Goal: Transaction & Acquisition: Purchase product/service

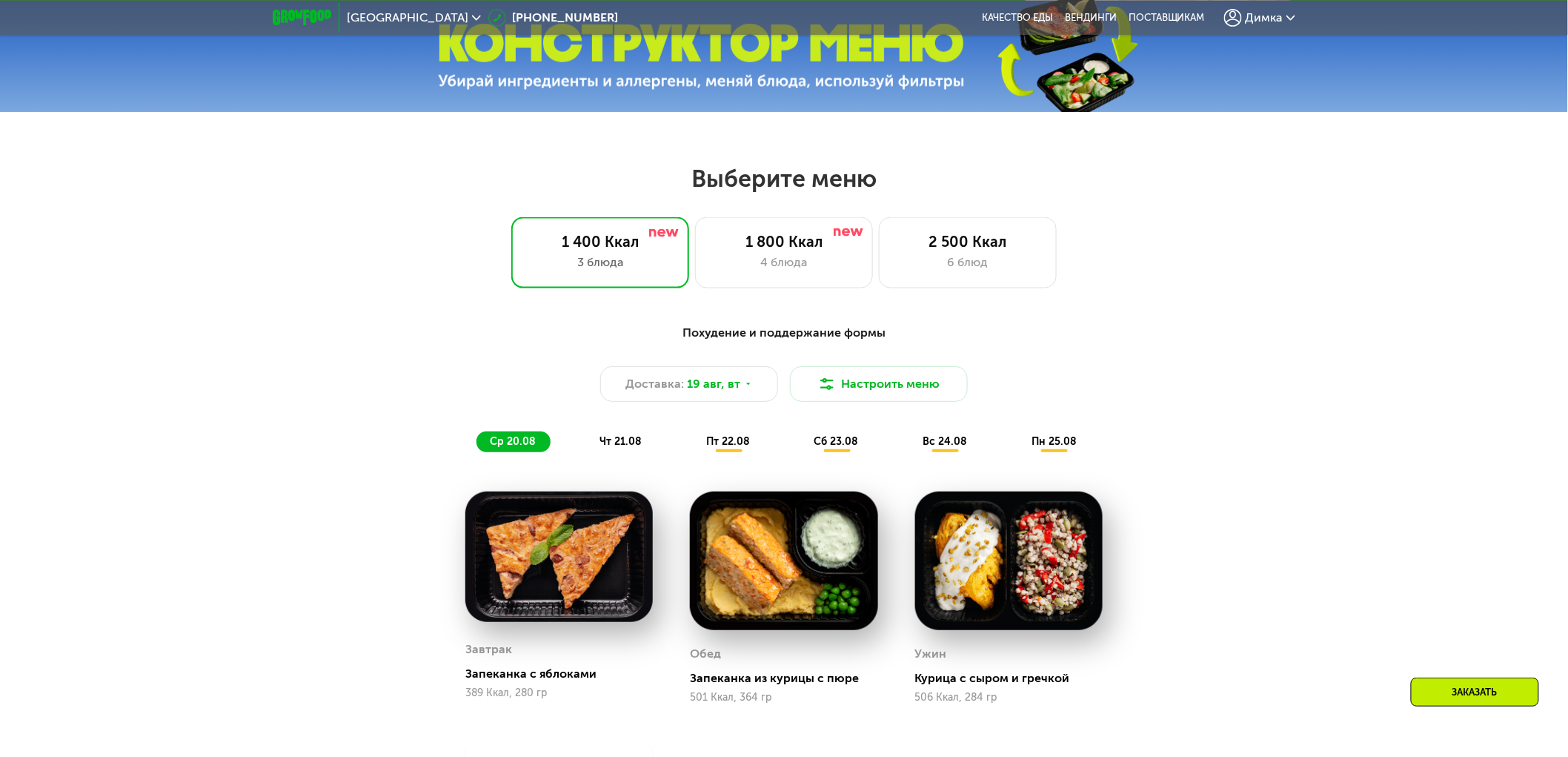
scroll to position [742, 0]
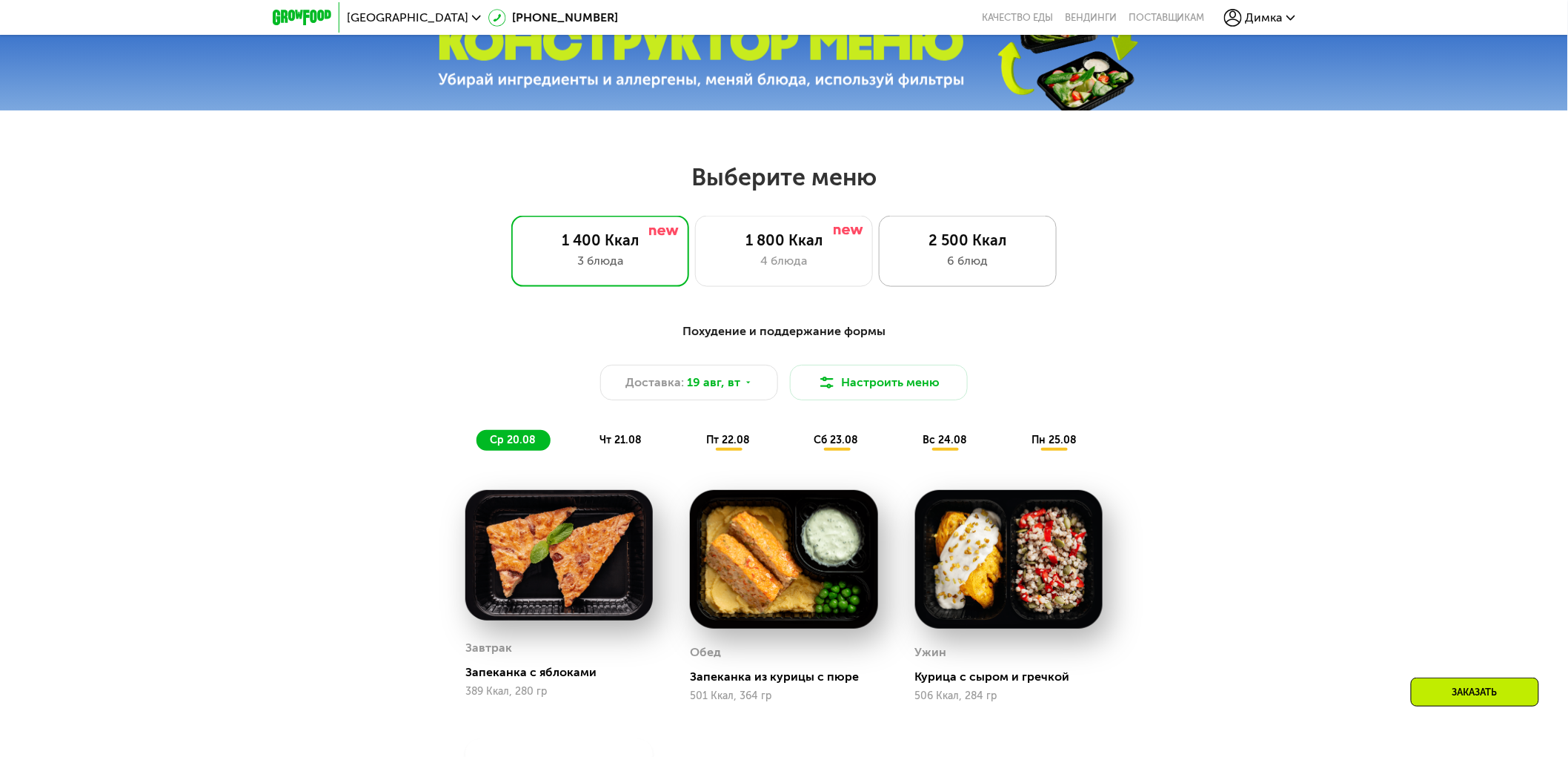
click at [998, 257] on div "2 500 Ккал 6 блюд" at bounding box center [968, 251] width 178 height 71
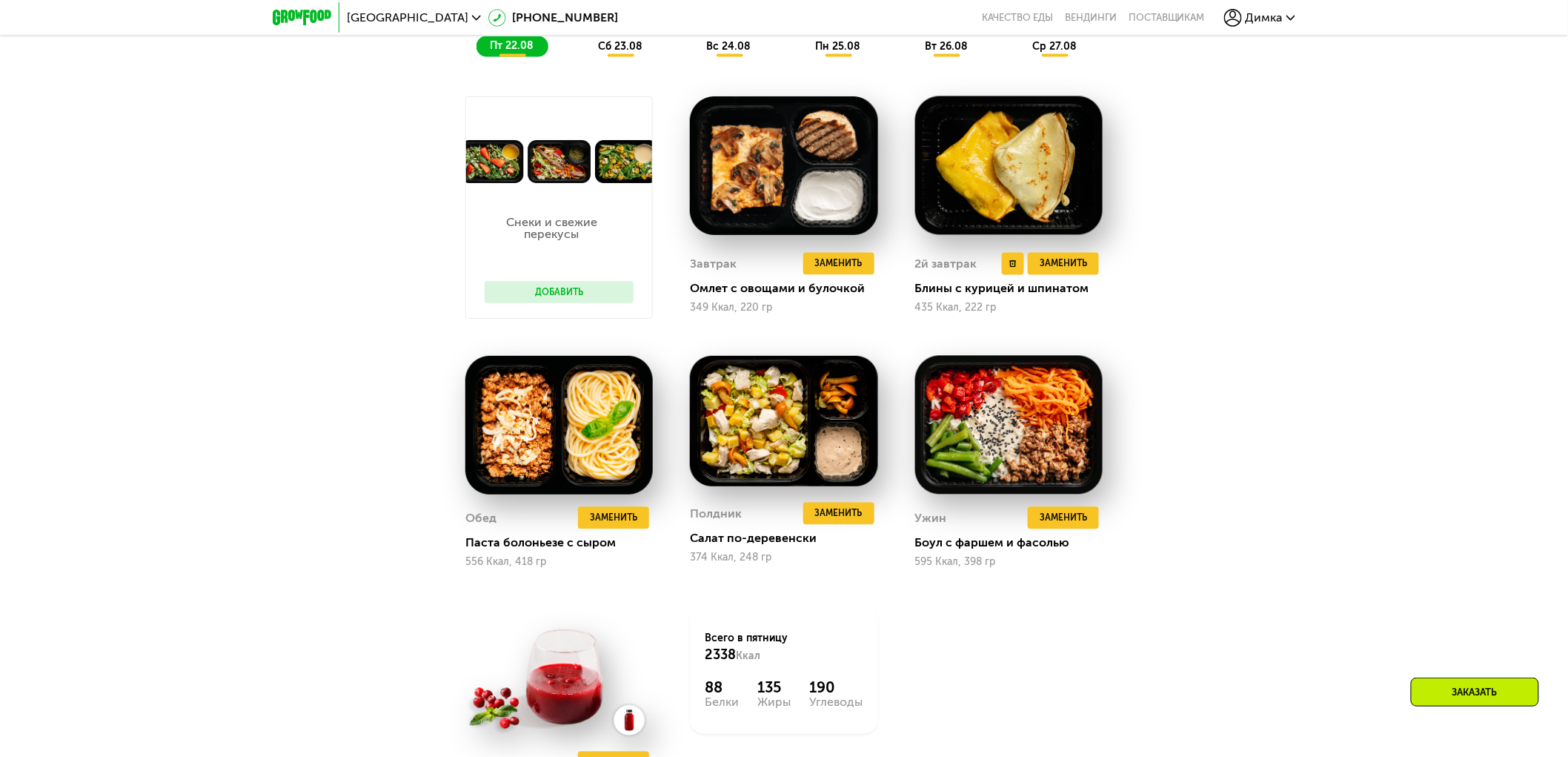
scroll to position [1152, 0]
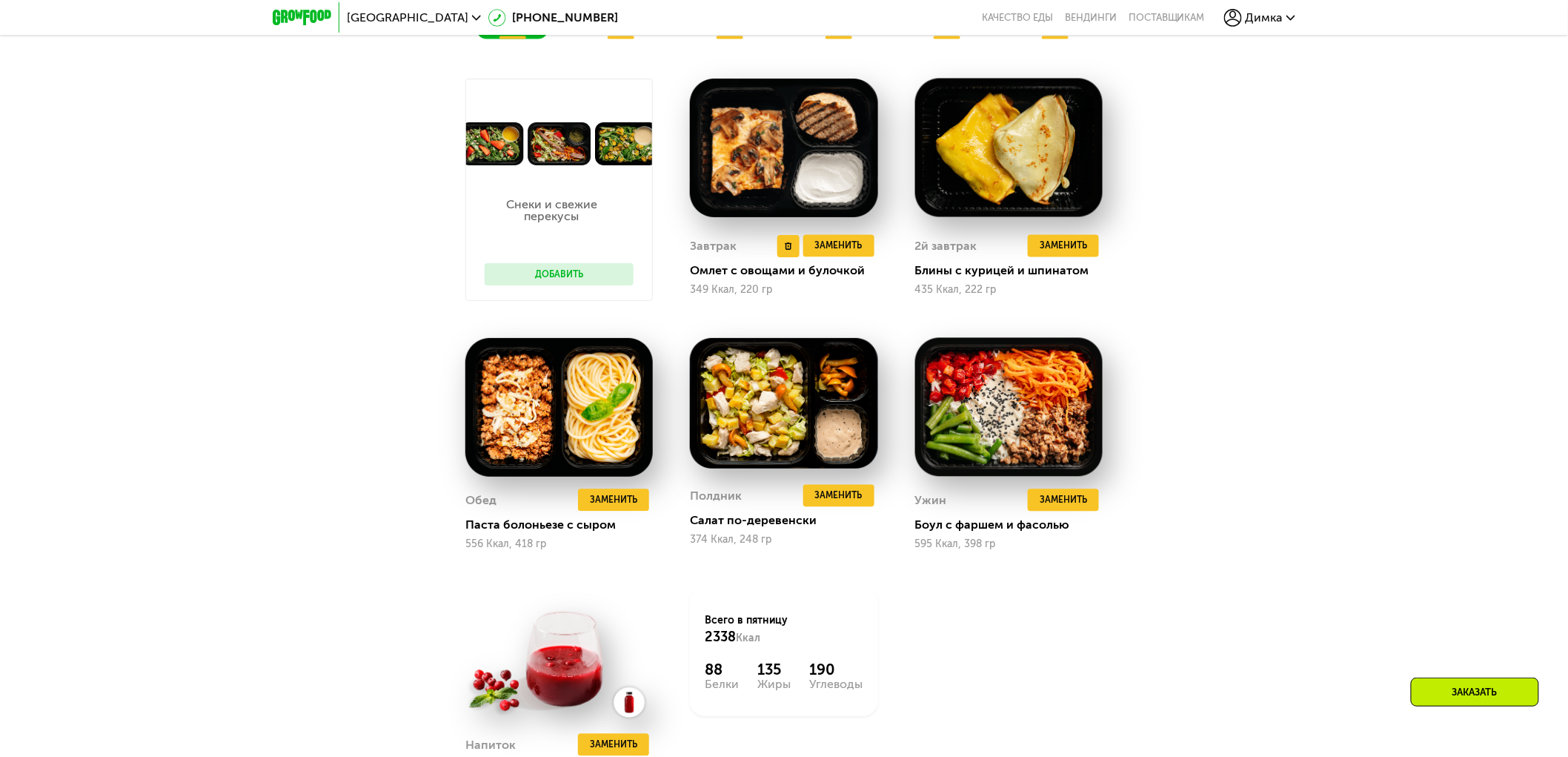
click at [782, 153] on img at bounding box center [783, 148] width 188 height 139
click at [729, 189] on img at bounding box center [783, 148] width 188 height 139
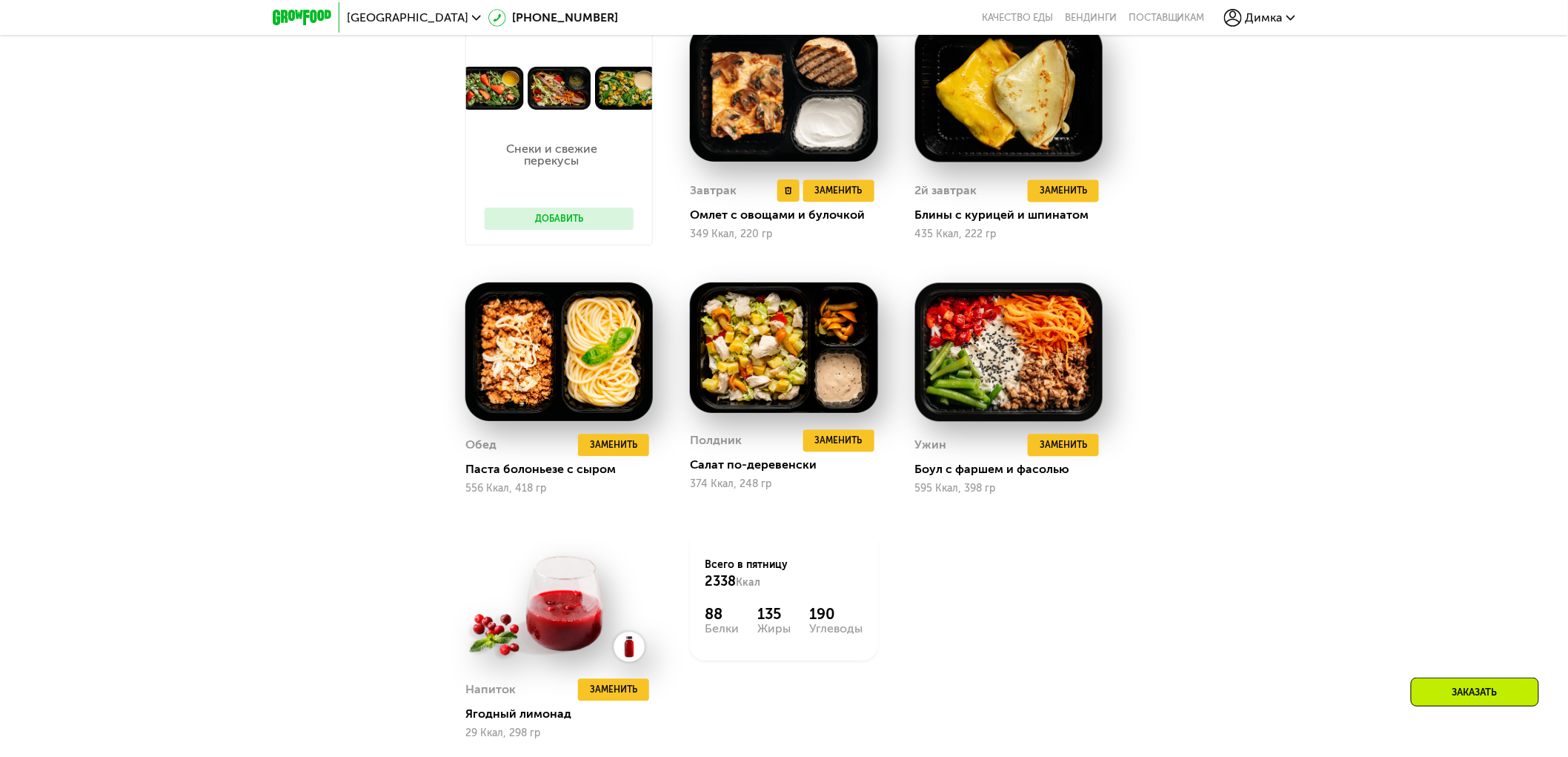
scroll to position [1235, 0]
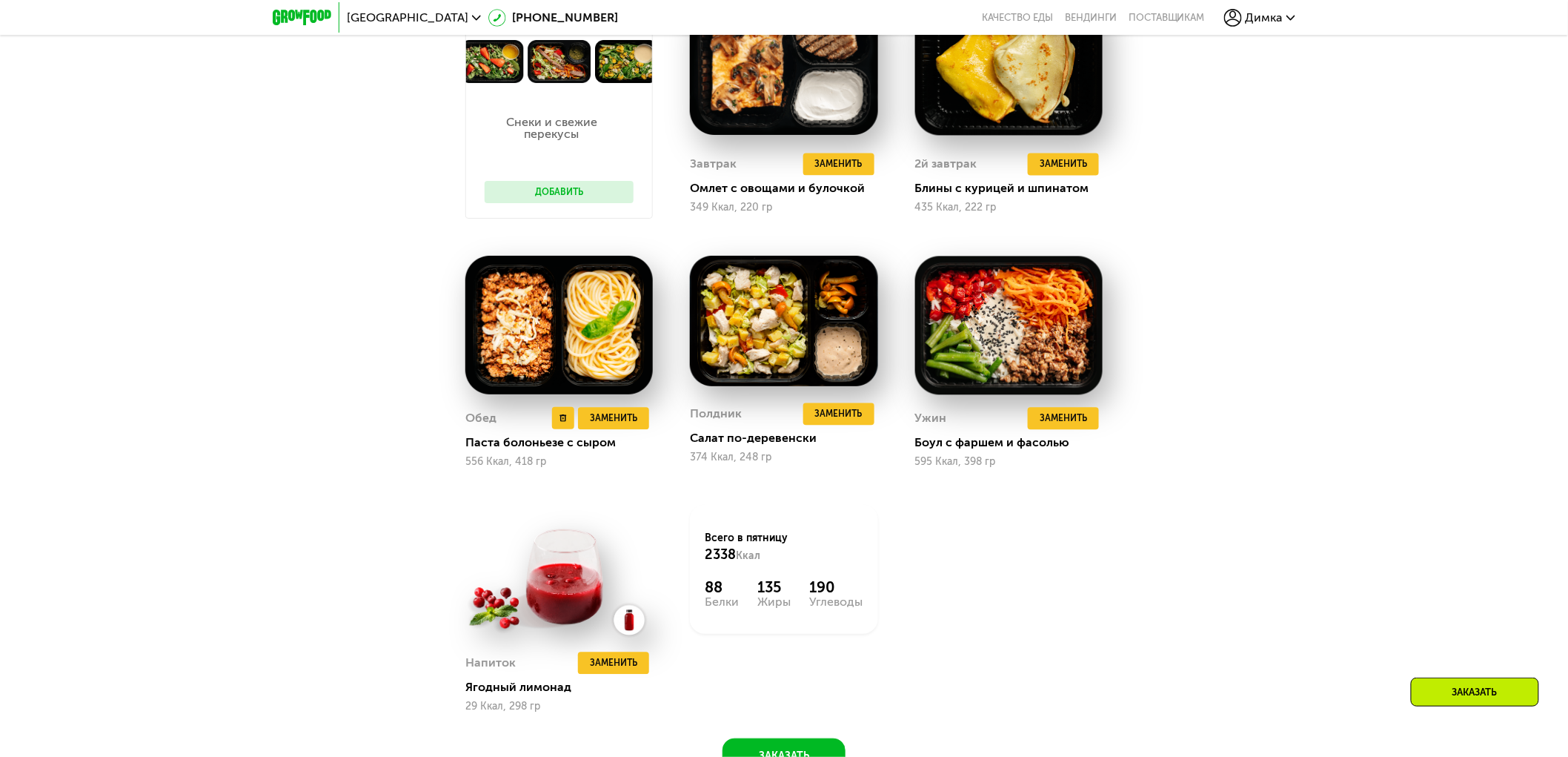
click at [525, 335] on img at bounding box center [558, 325] width 188 height 139
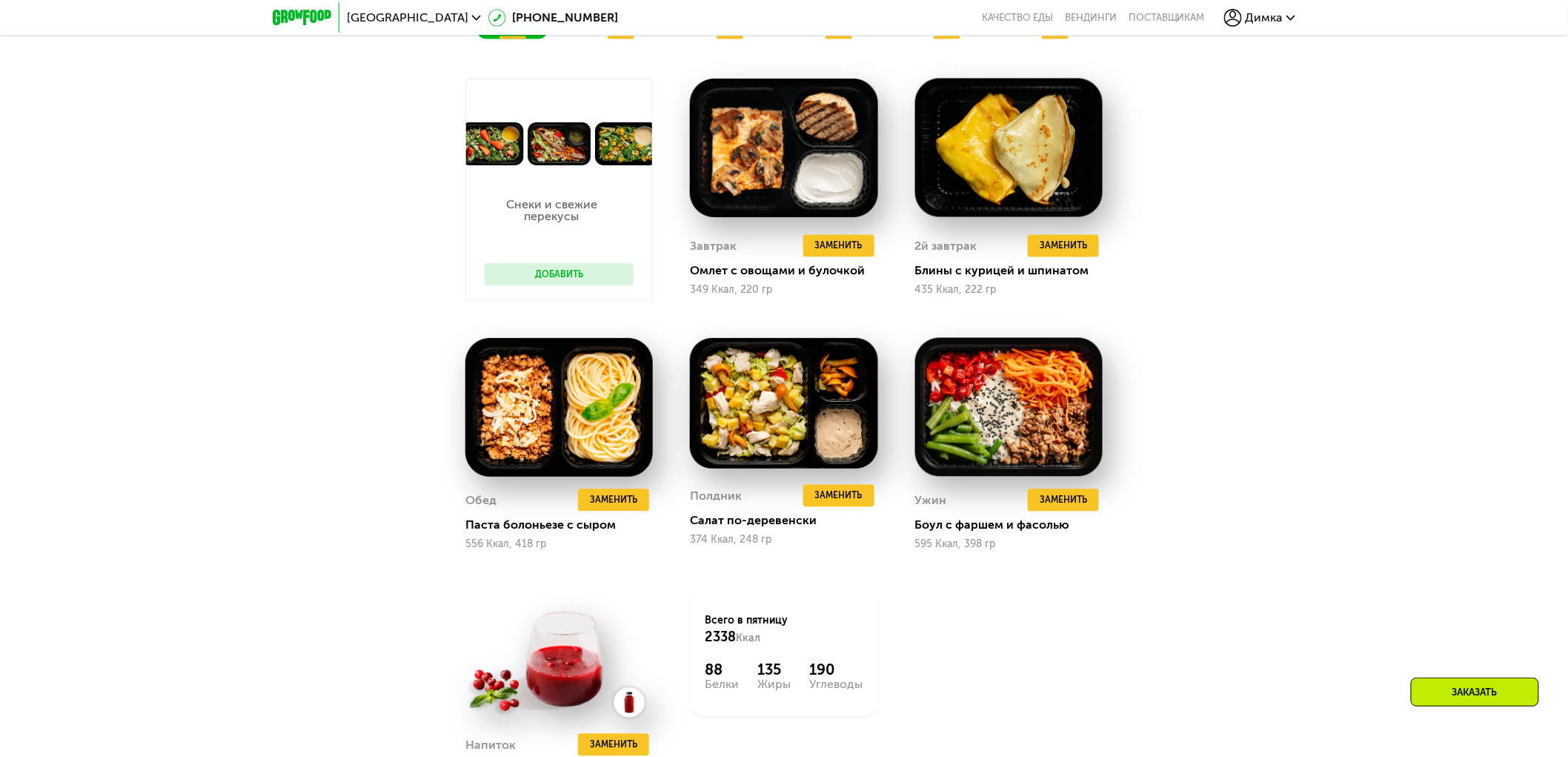
scroll to position [1071, 0]
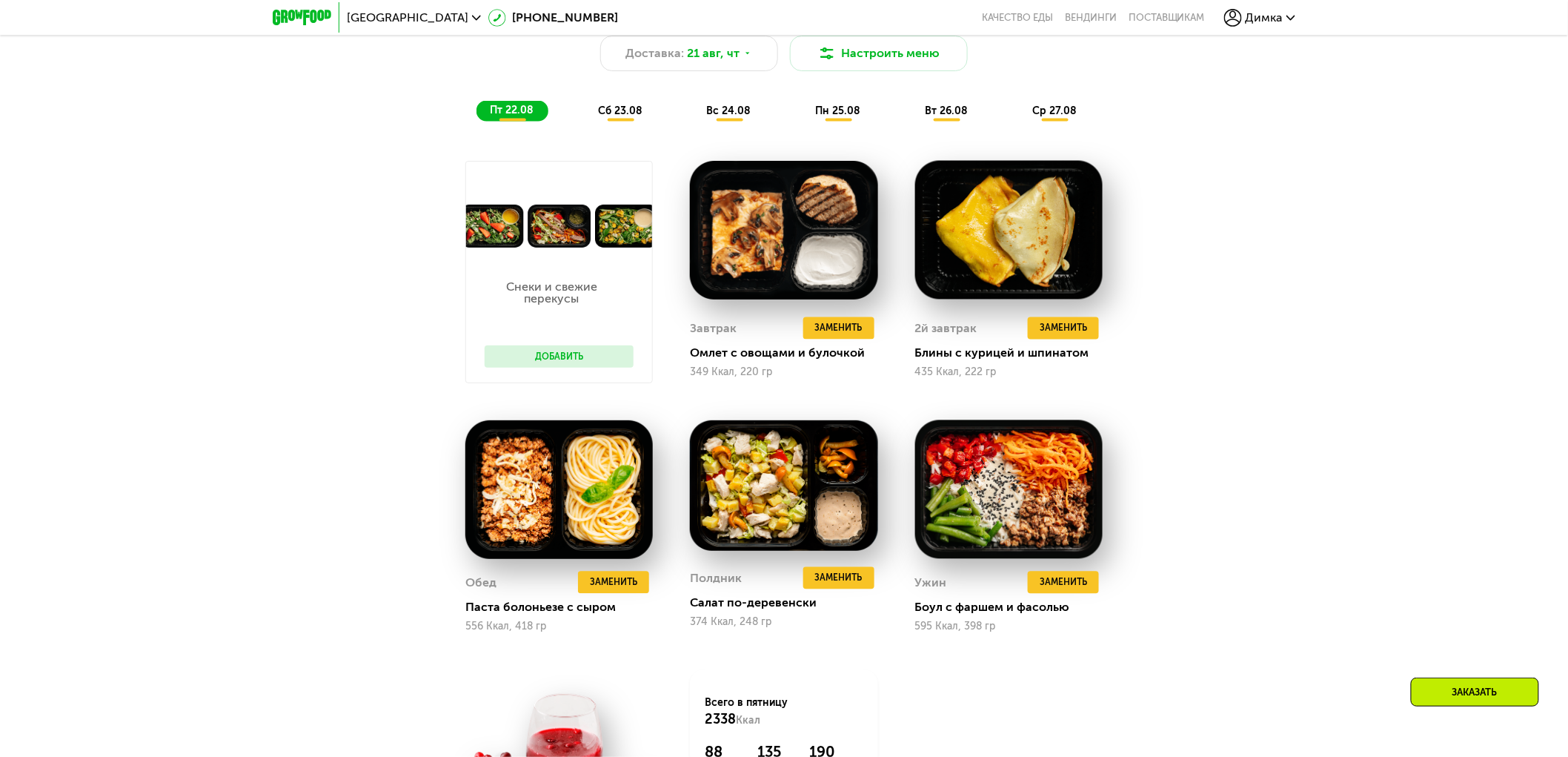
click at [620, 116] on span "сб 23.08" at bounding box center [620, 111] width 44 height 13
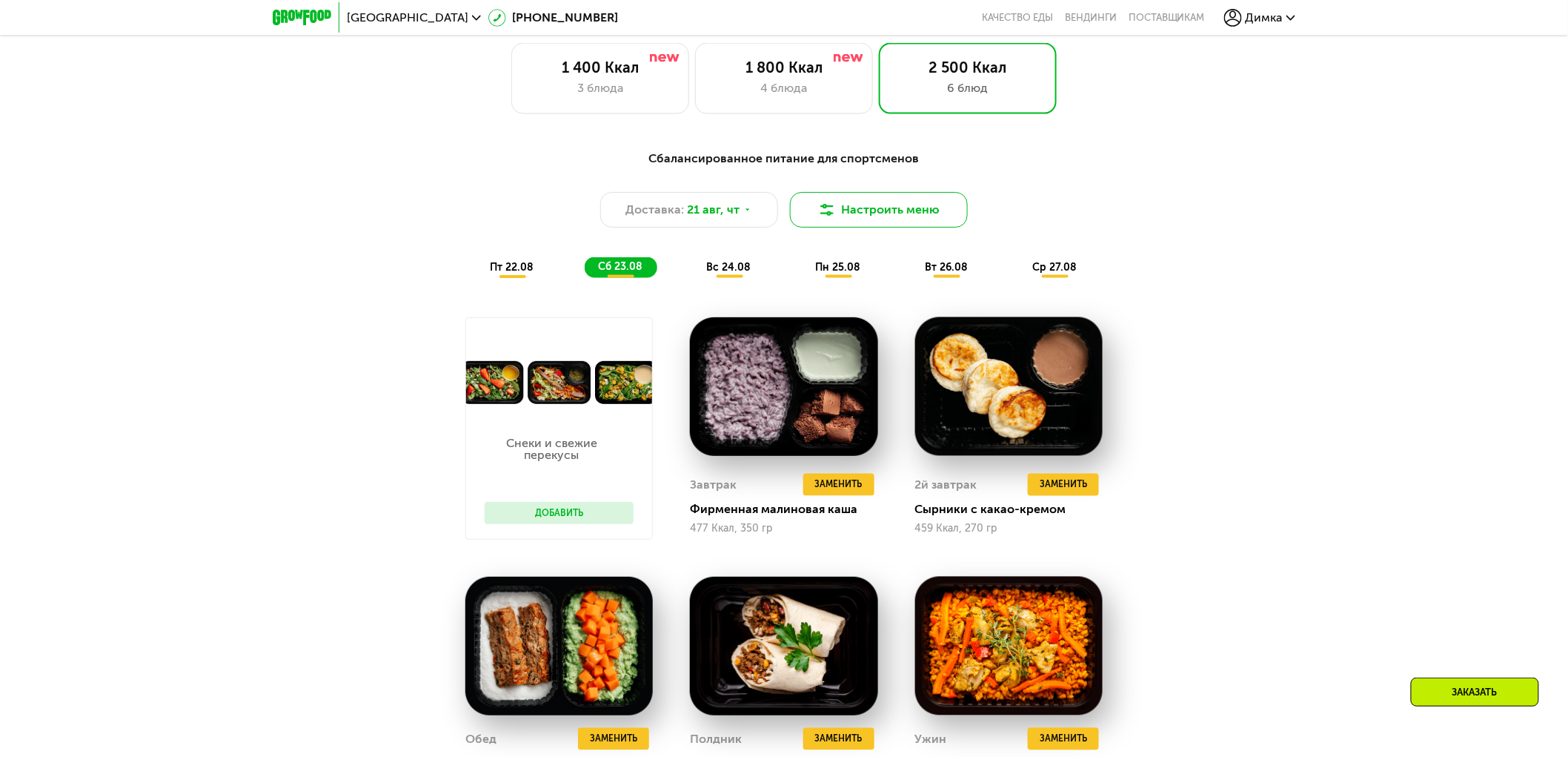
scroll to position [823, 0]
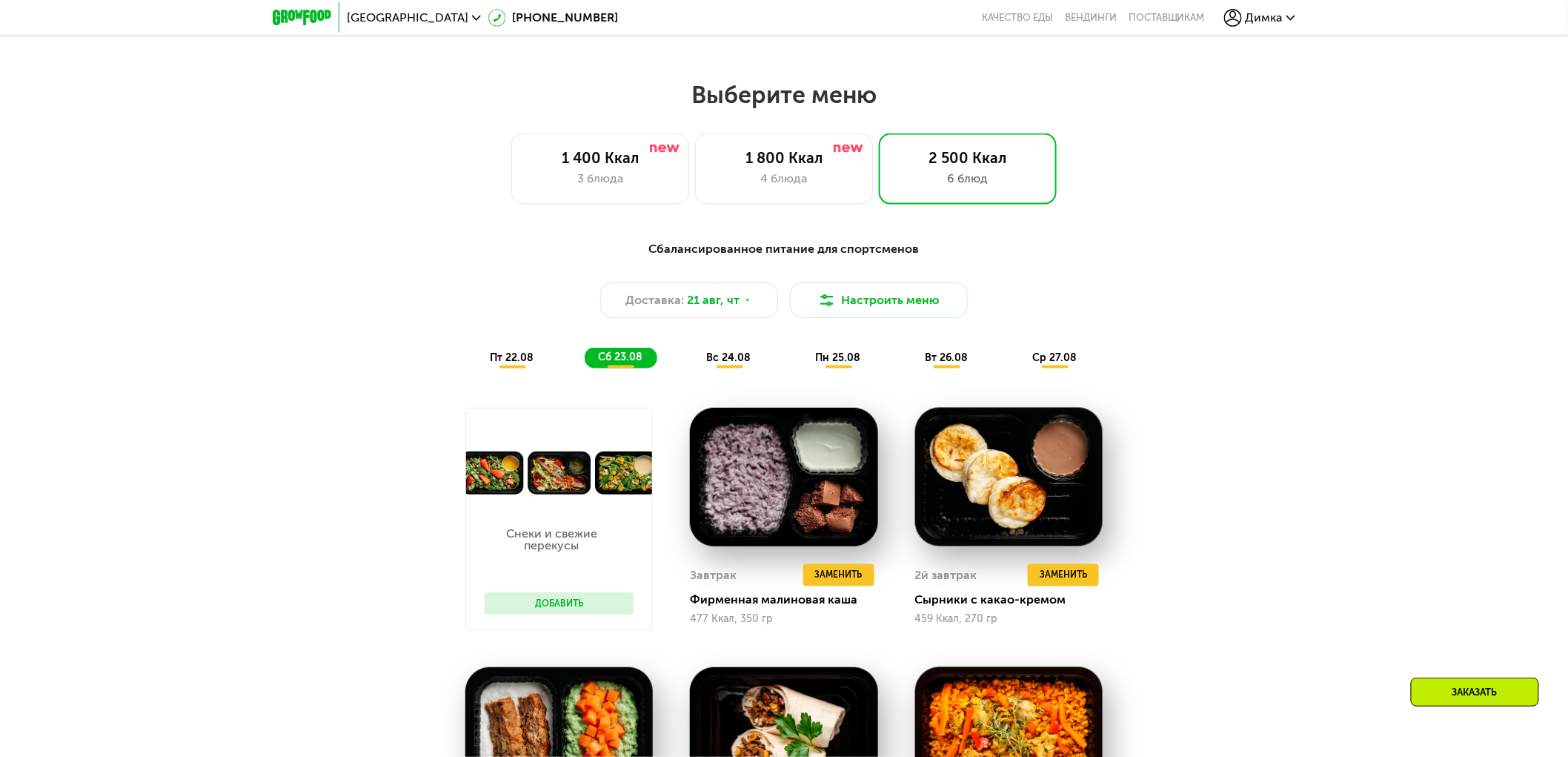
click at [732, 360] on span "вс 24.08" at bounding box center [729, 358] width 44 height 13
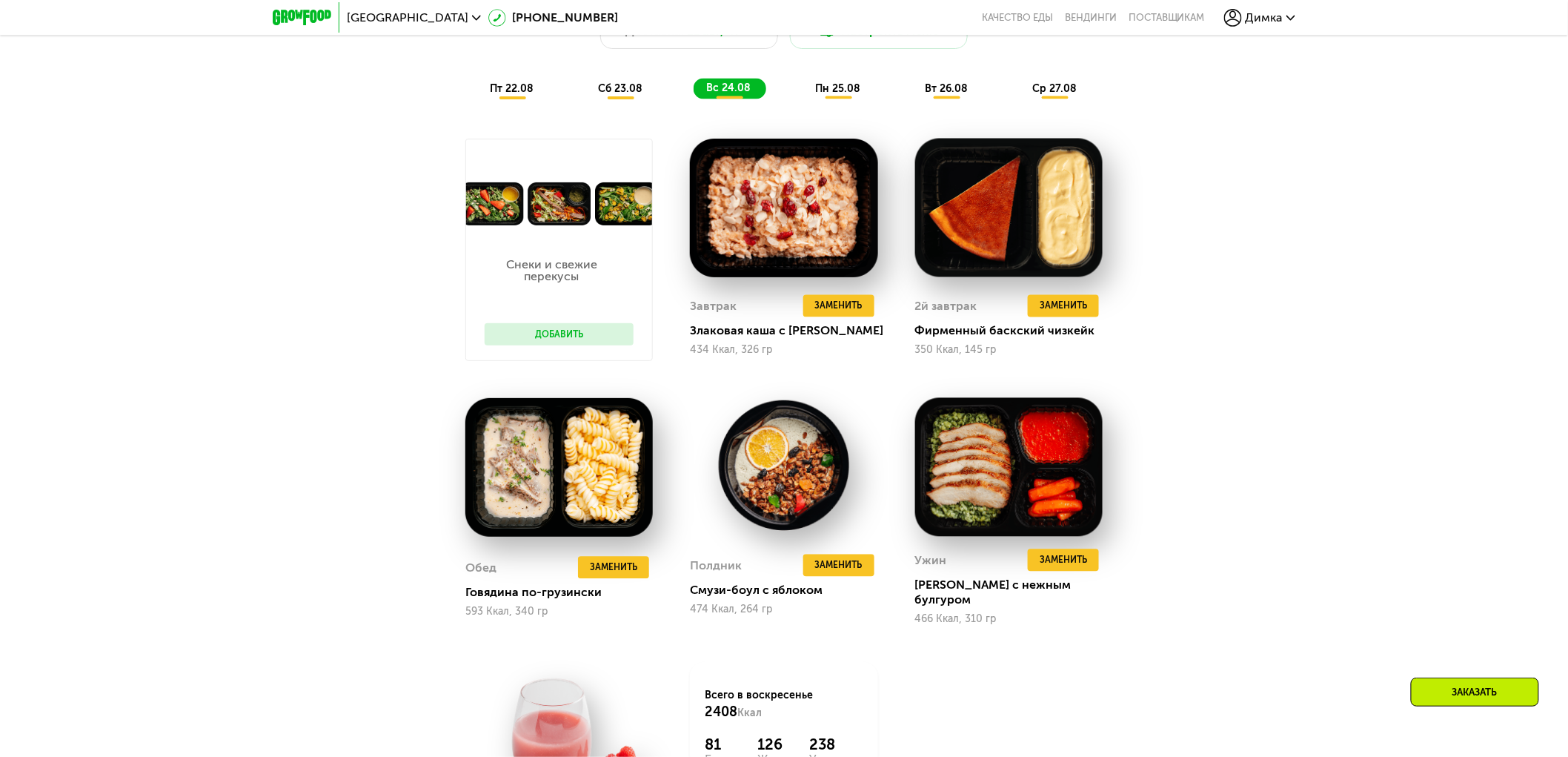
scroll to position [1071, 0]
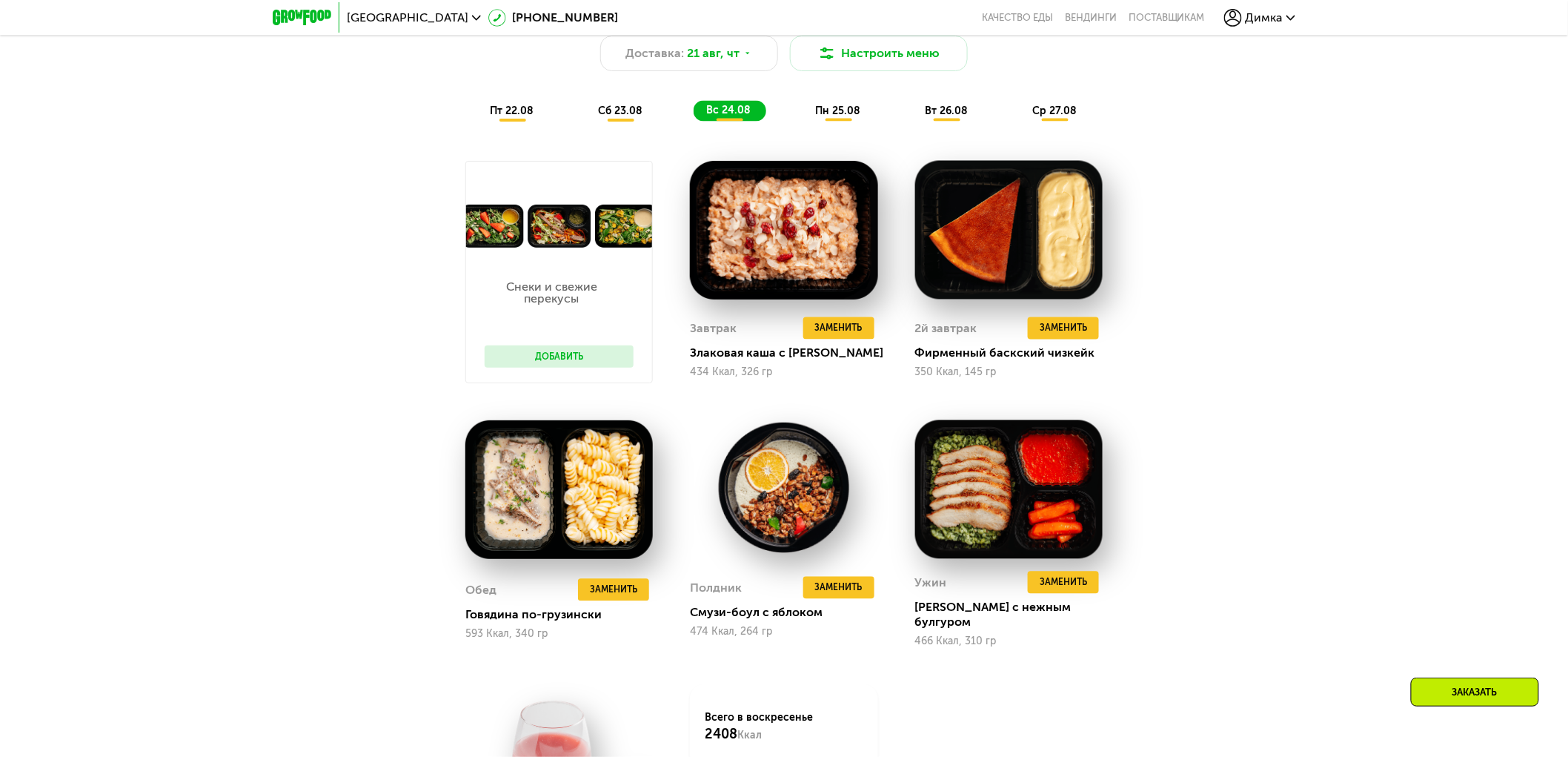
click at [831, 112] on span "пн 25.08" at bounding box center [837, 111] width 45 height 13
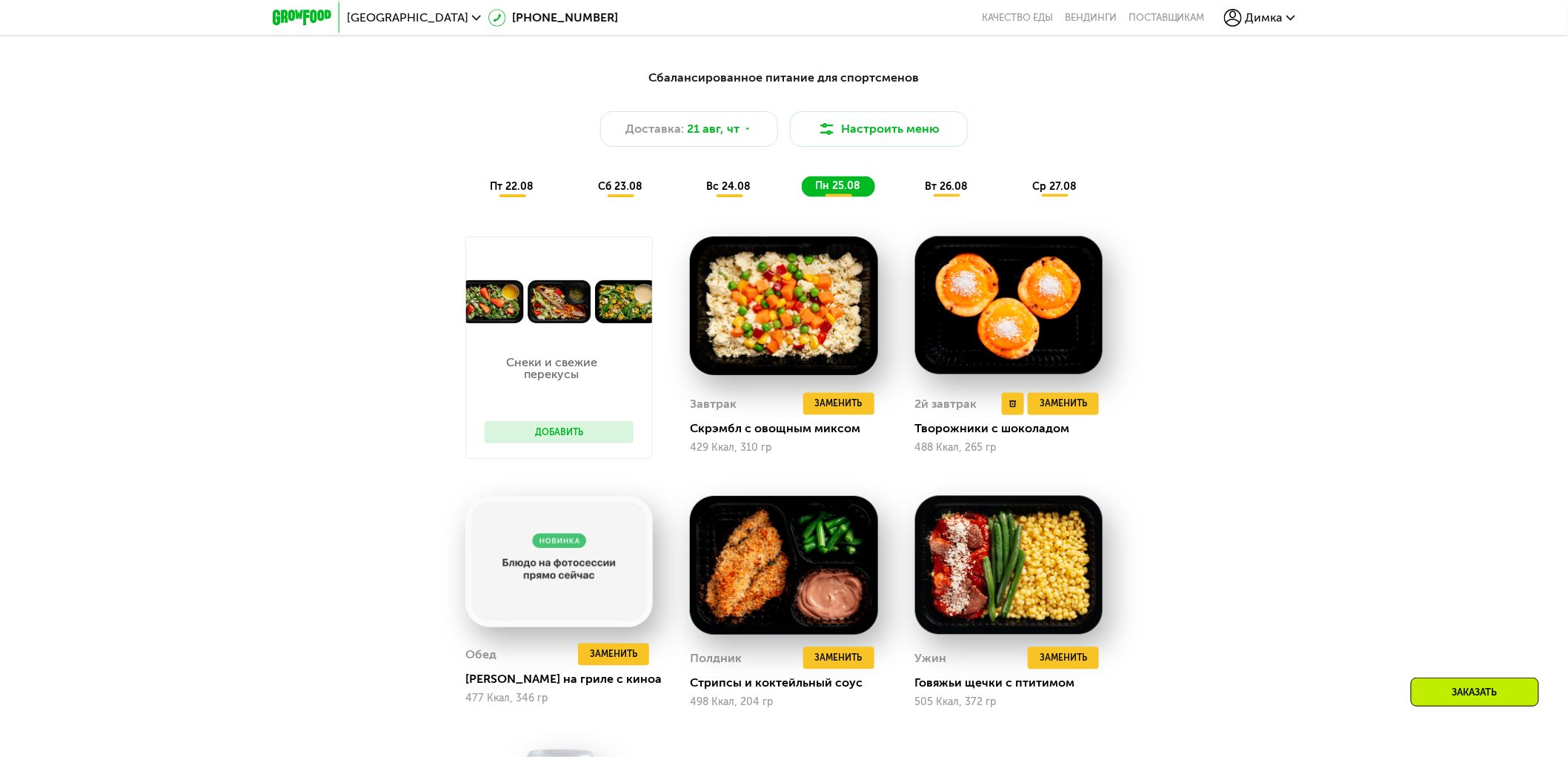
scroll to position [988, 0]
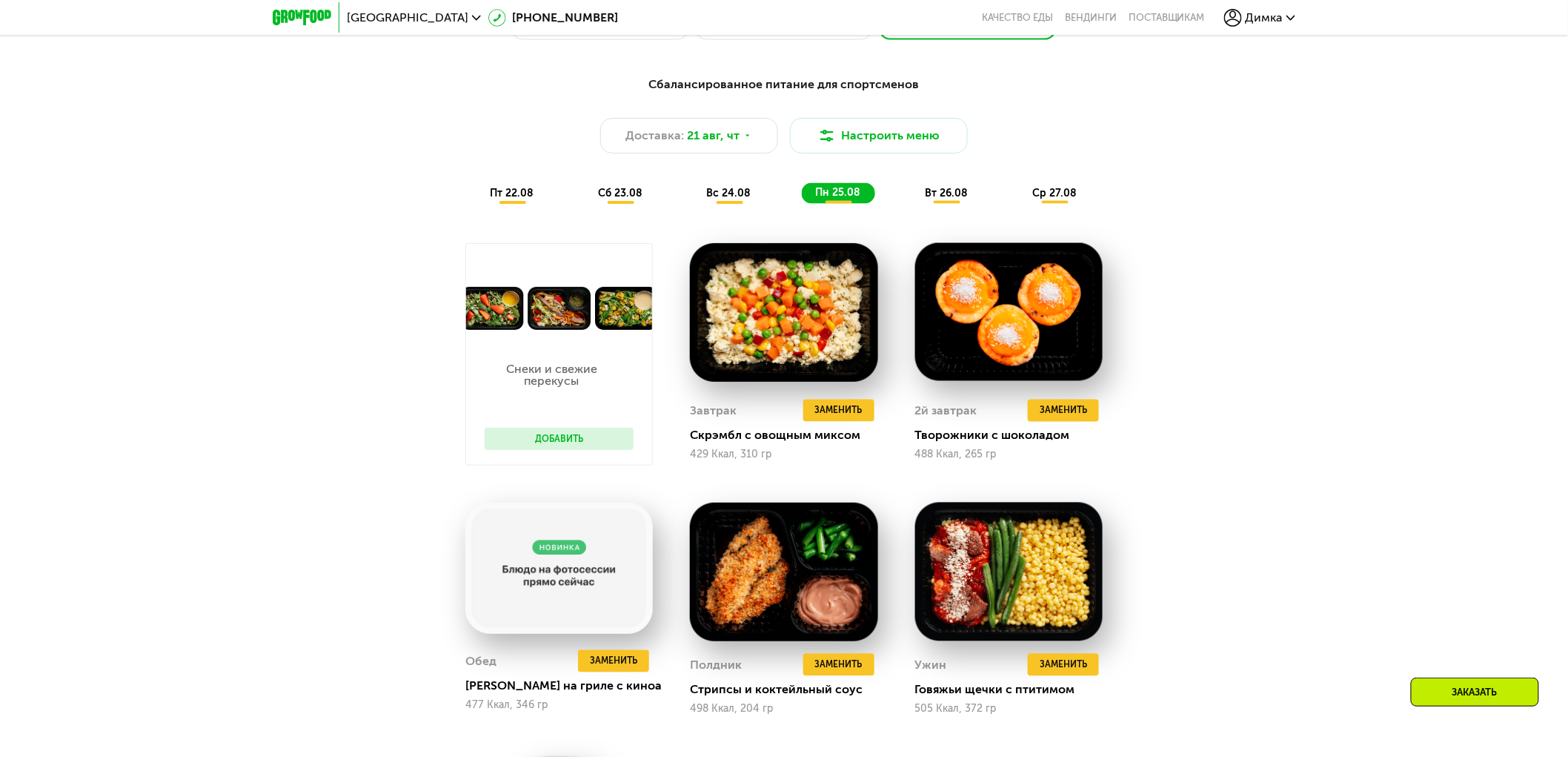
click at [1019, 189] on div "вт 26.08" at bounding box center [1055, 193] width 73 height 21
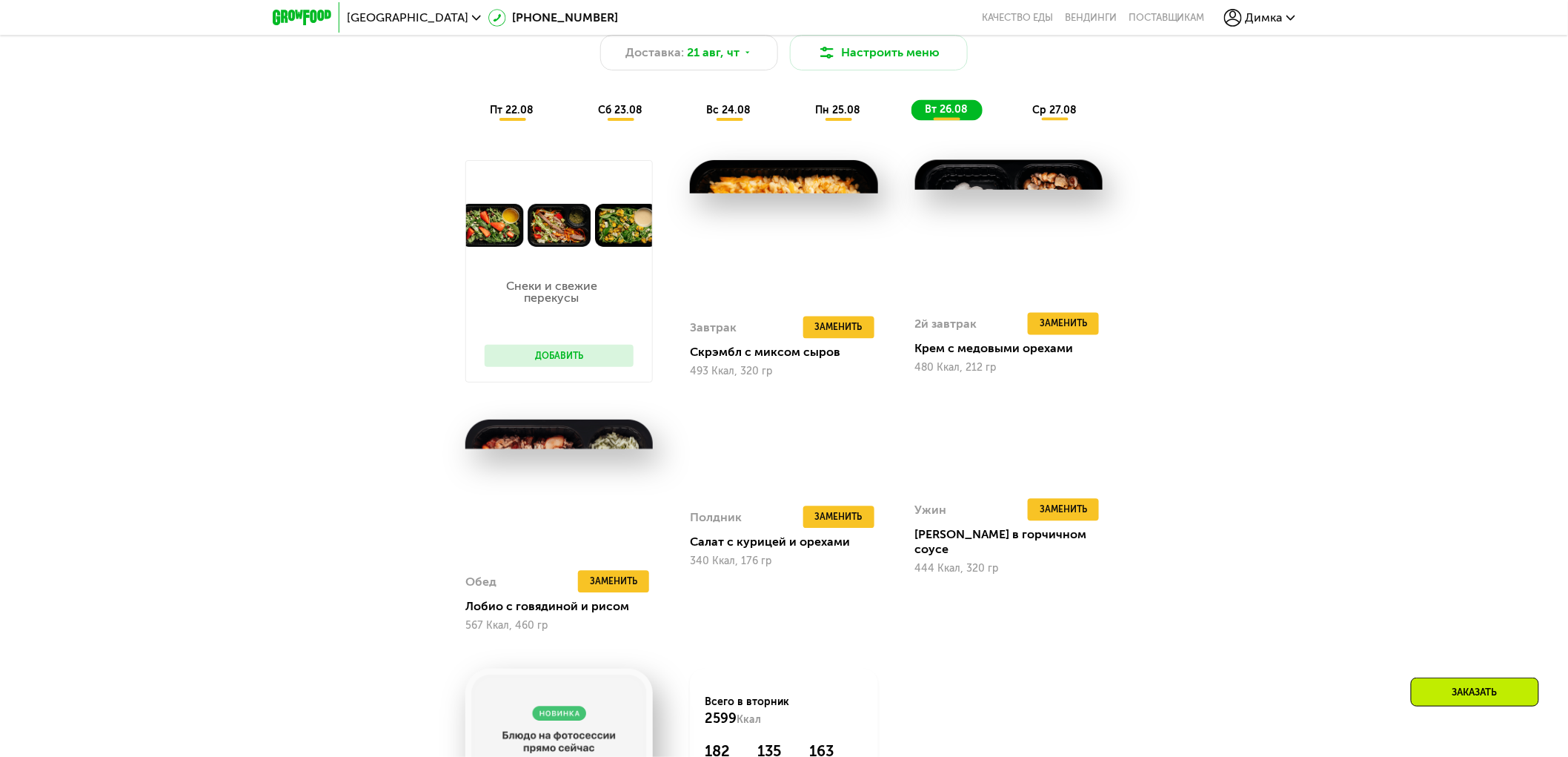
scroll to position [1071, 0]
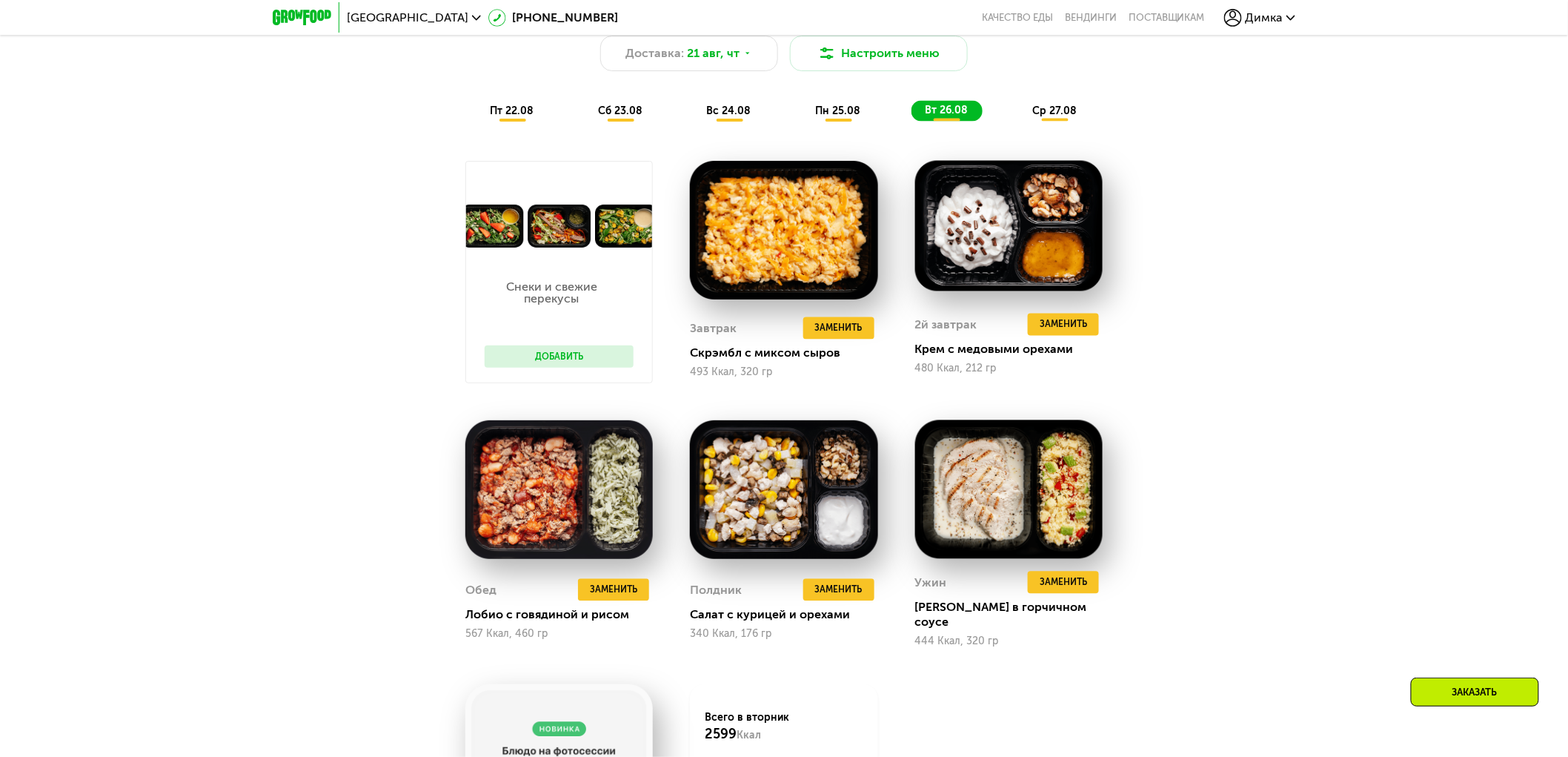
click at [1046, 116] on span "ср 27.08" at bounding box center [1054, 111] width 44 height 13
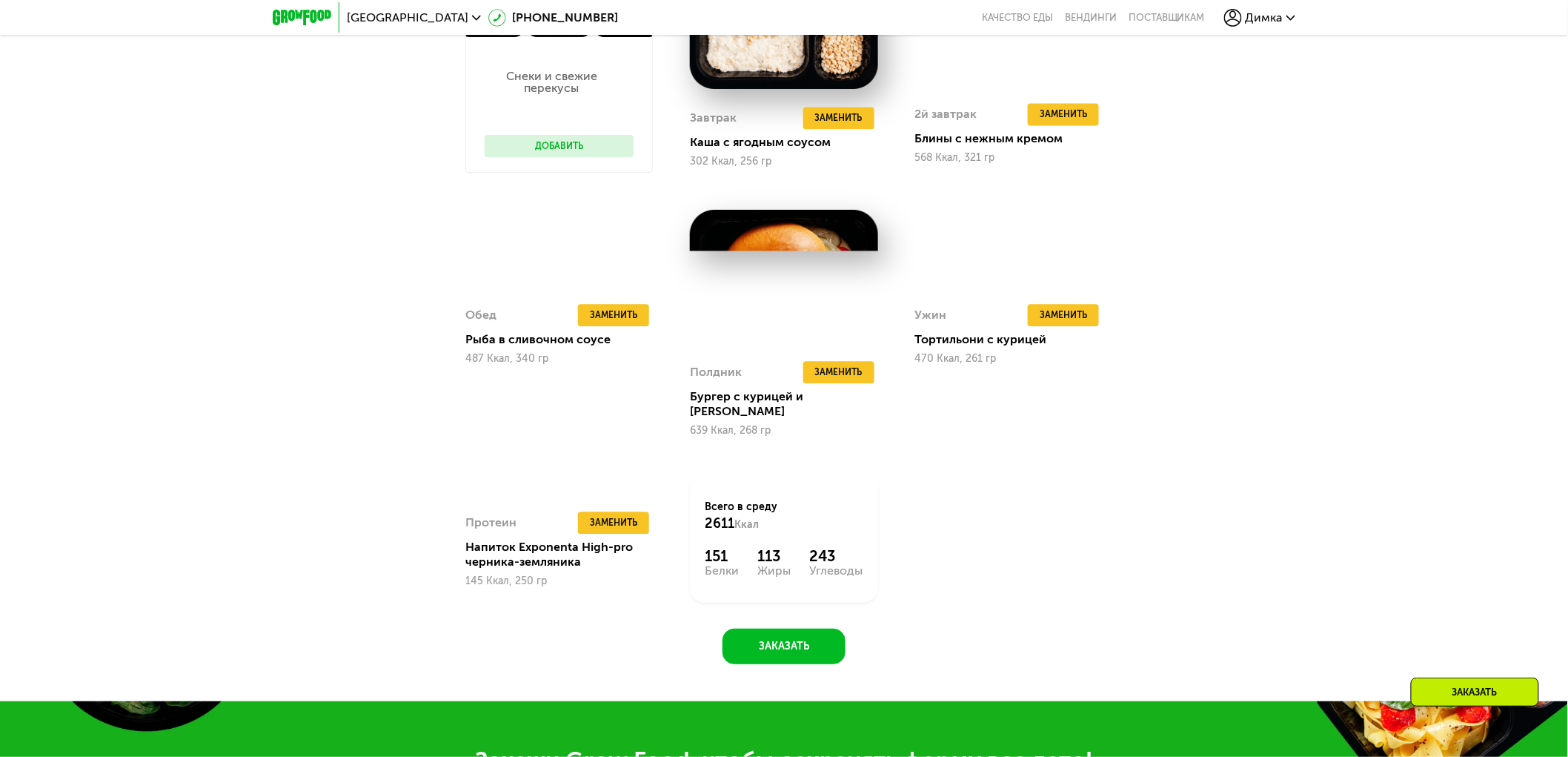
scroll to position [988, 0]
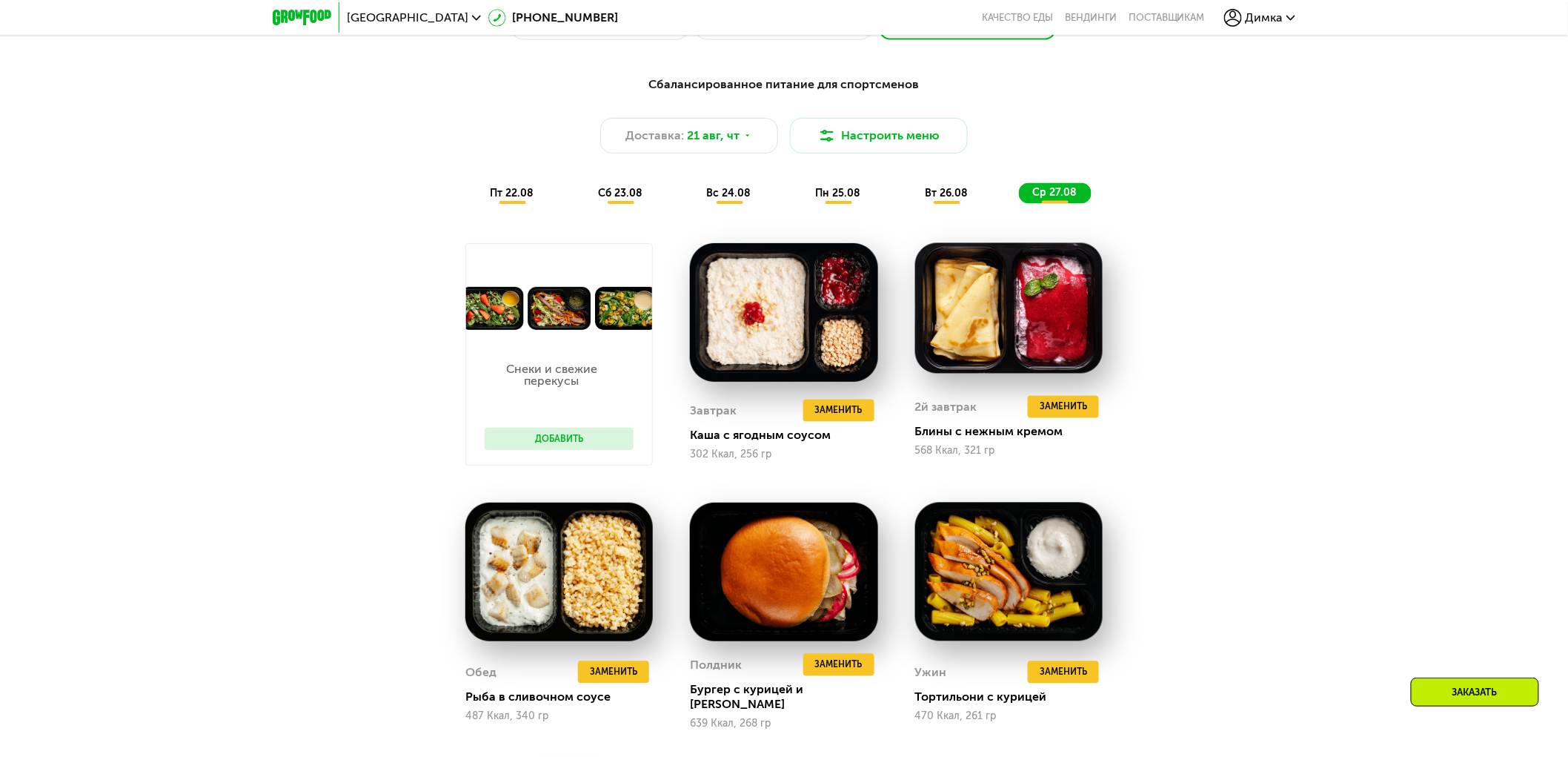
click at [508, 198] on span "пт 22.08" at bounding box center [511, 193] width 44 height 13
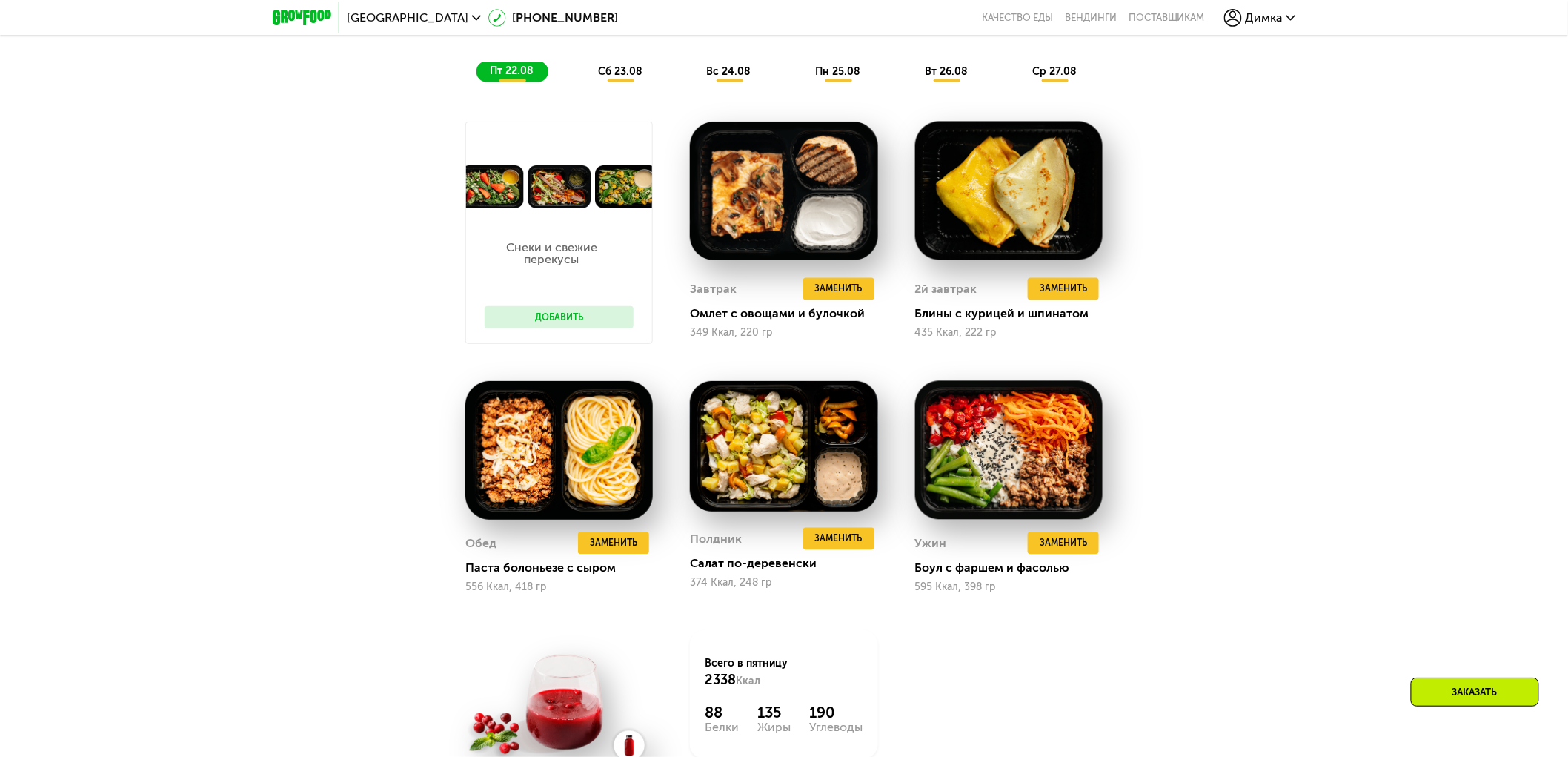
scroll to position [1071, 0]
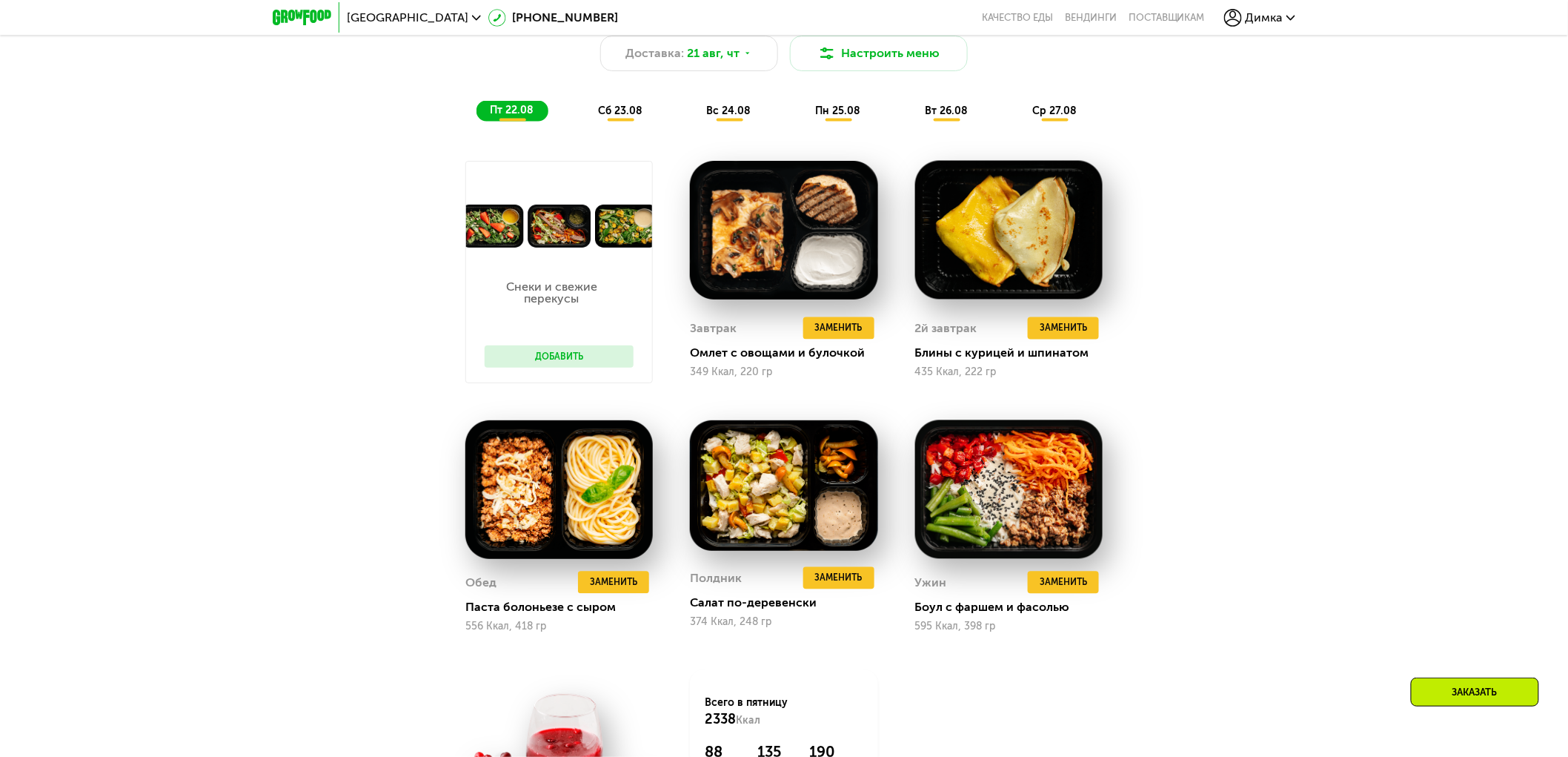
click at [953, 112] on span "вт 26.08" at bounding box center [945, 111] width 43 height 13
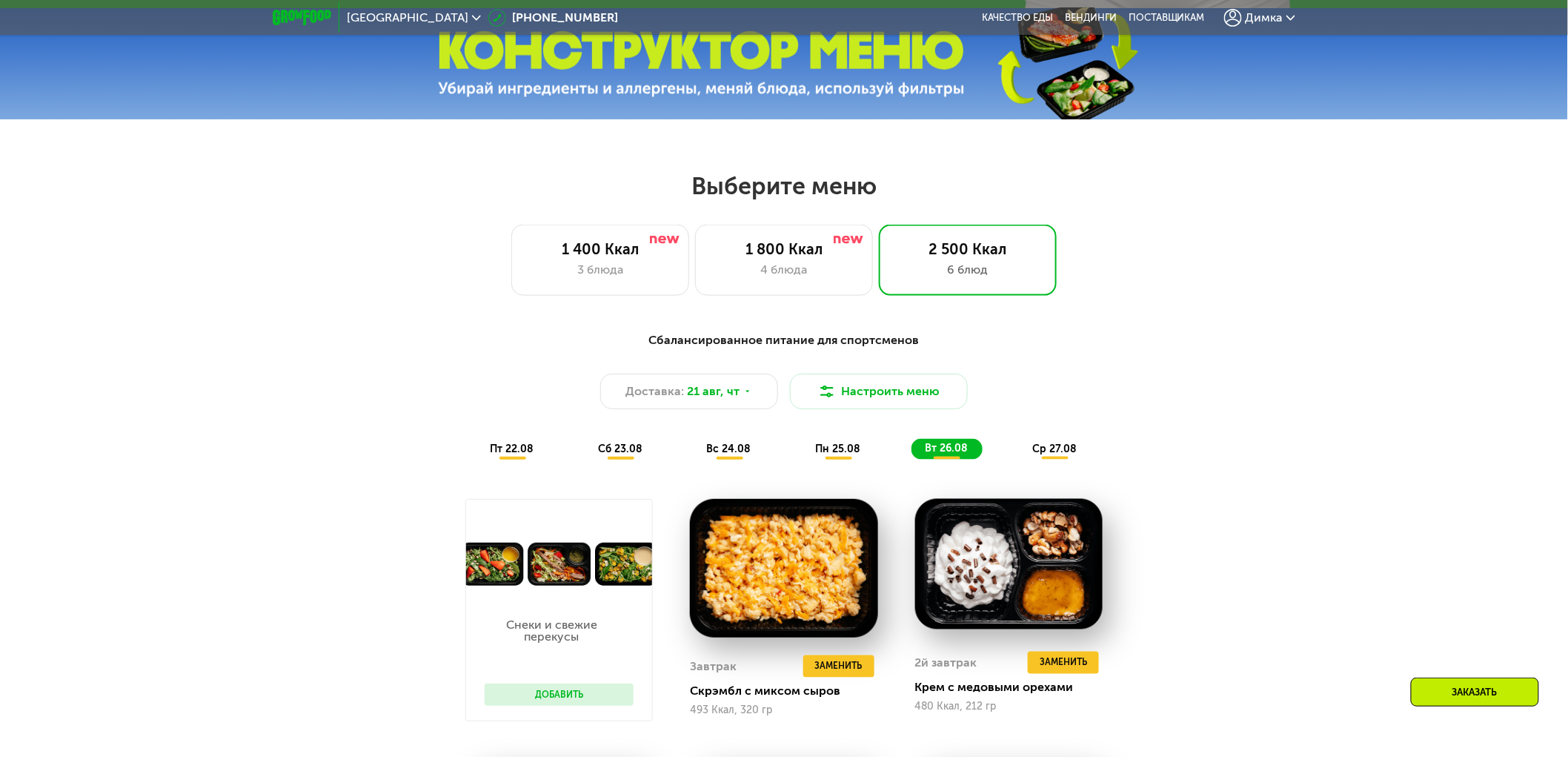
scroll to position [576, 0]
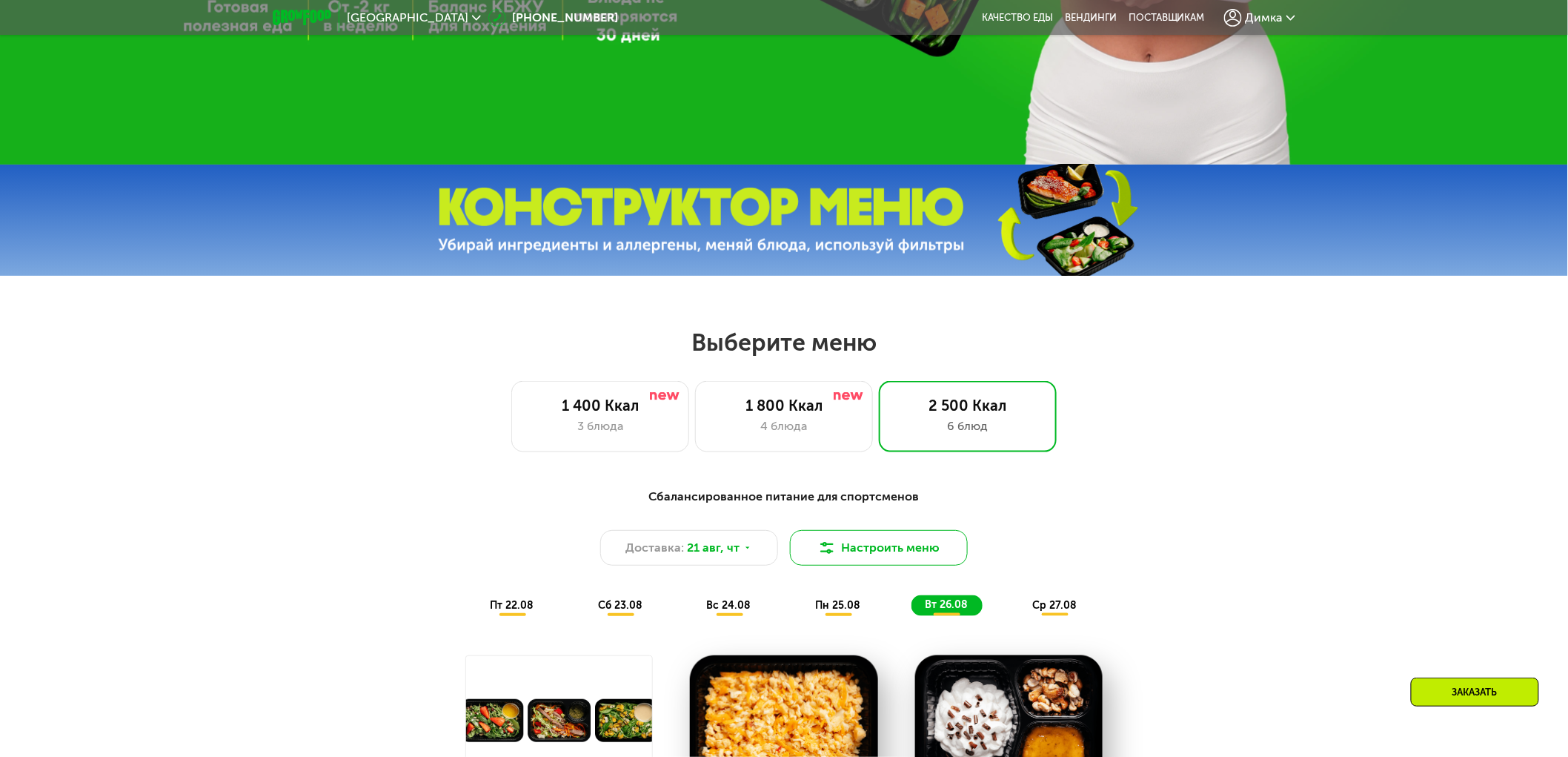
click at [868, 552] on button "Настроить меню" at bounding box center [879, 548] width 178 height 35
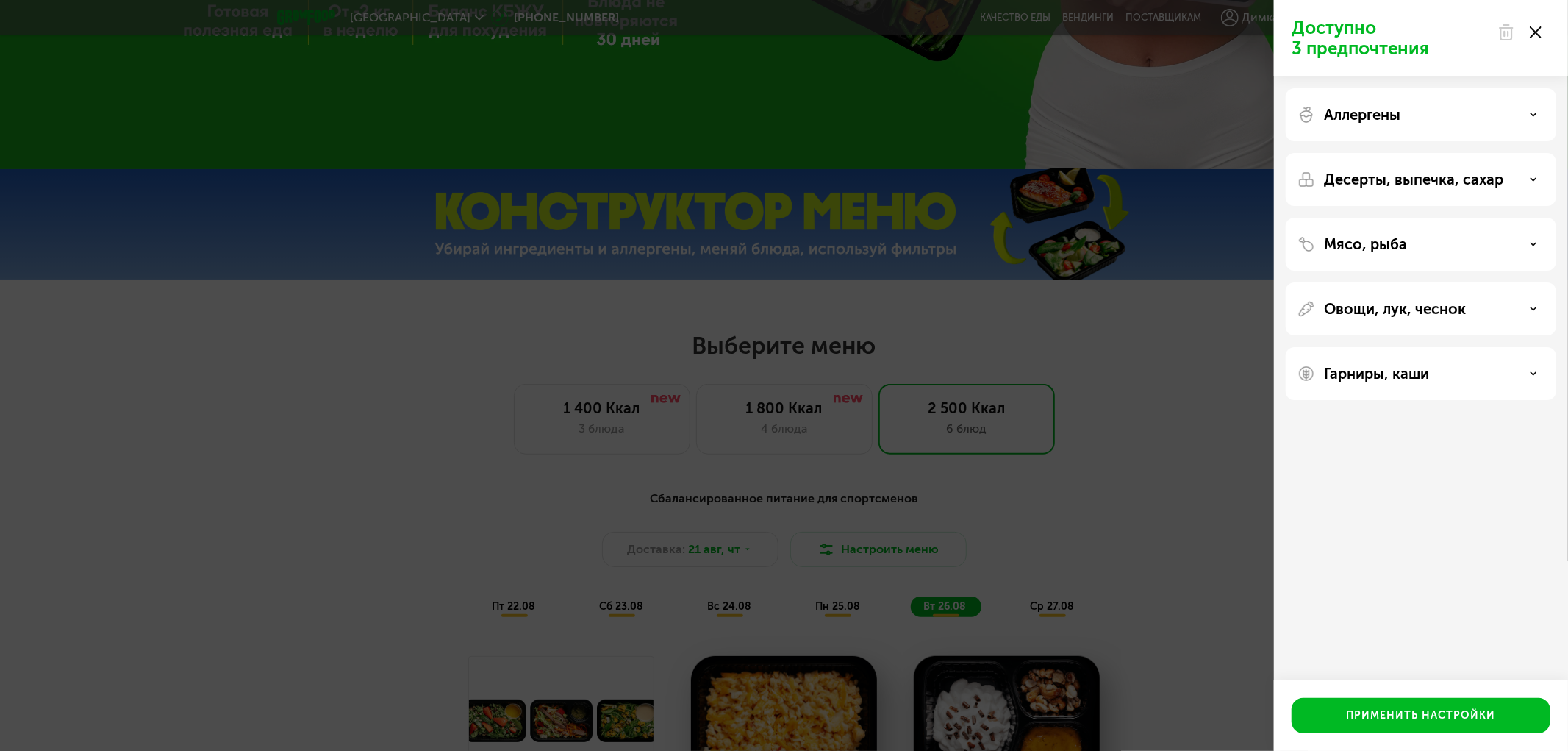
click at [1207, 494] on div "Доступно 3 предпочтения Аллергены Десерты, выпечка, сахар Мясо, рыба Овощи, лук…" at bounding box center [784, 375] width 1568 height 751
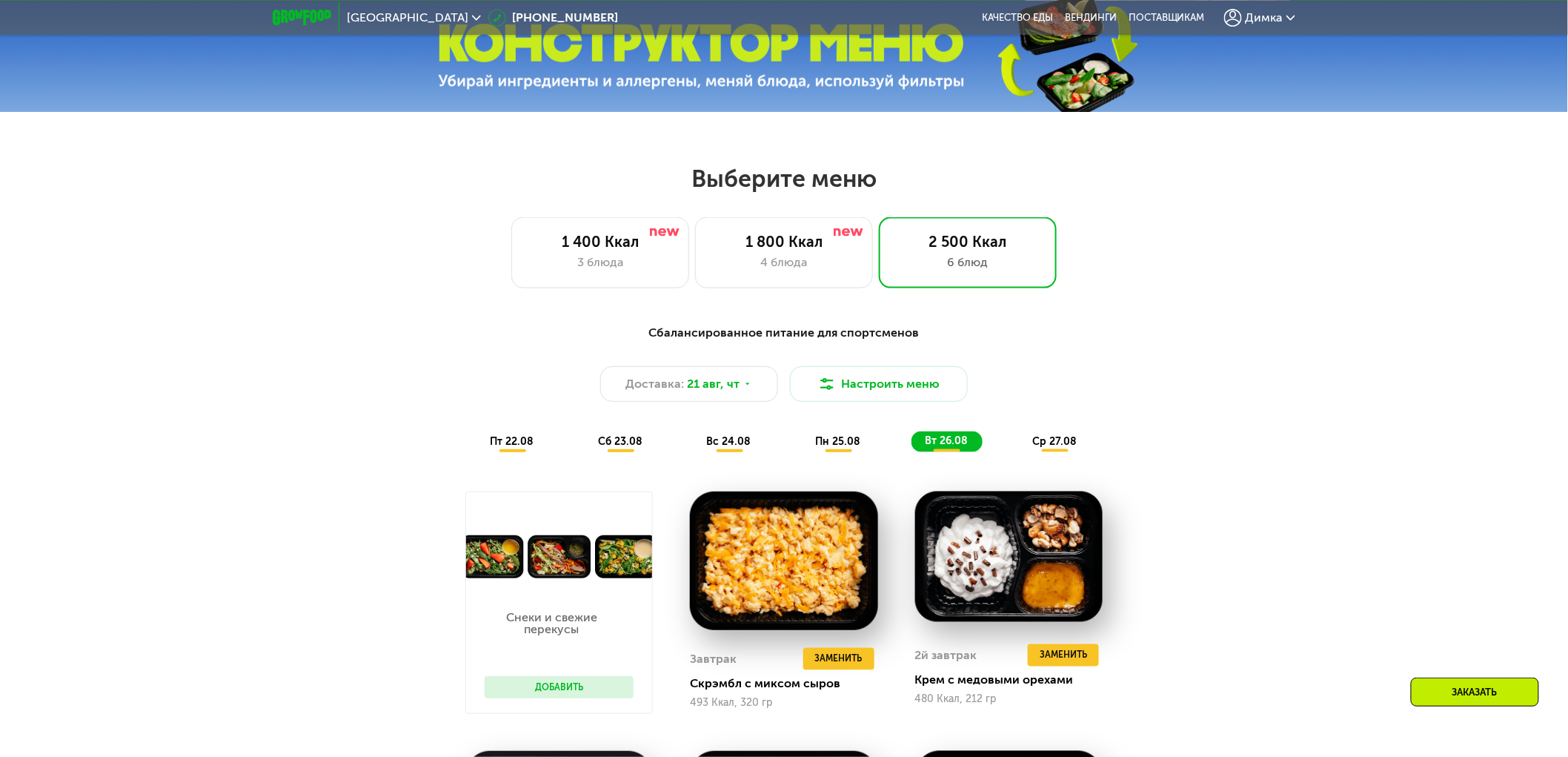
scroll to position [742, 0]
